Goal: Go to known website: Access a specific website the user already knows

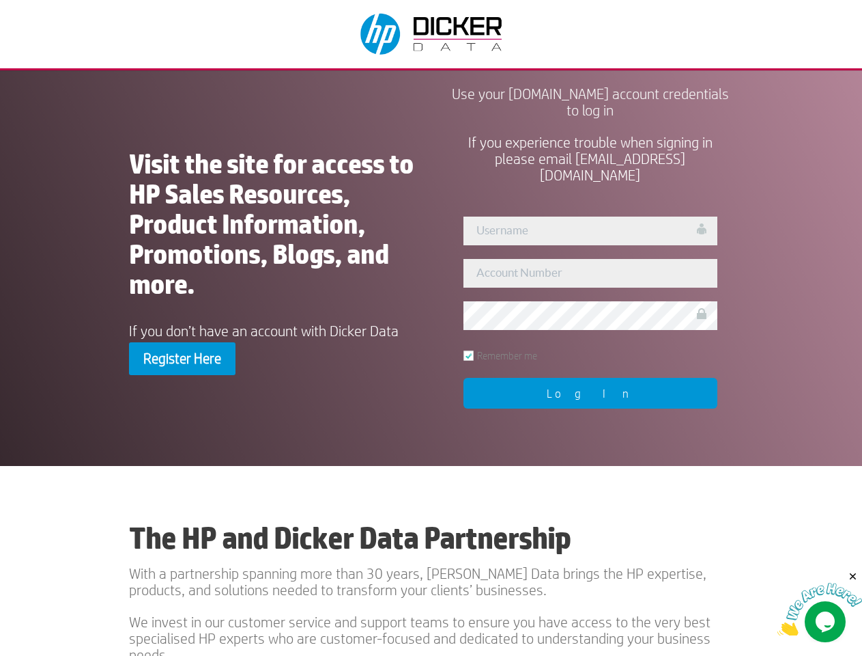
click at [431, 328] on div "Visit the site for access to HP Sales Resources, Product Information, Promotion…" at bounding box center [431, 263] width 604 height 351
click at [591, 393] on input "Log In" at bounding box center [591, 393] width 254 height 31
click at [820, 602] on img at bounding box center [820, 609] width 85 height 54
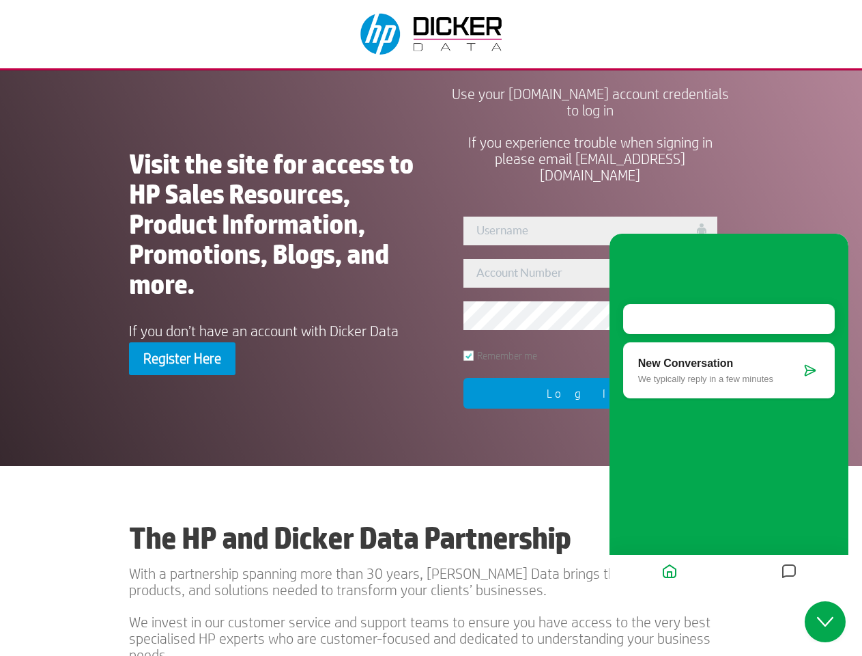
click at [854, 576] on div "The HP and Dicker Data Partnership With a partnership spanning more than 30 yea…" at bounding box center [431, 590] width 862 height 249
